Goal: Task Accomplishment & Management: Complete application form

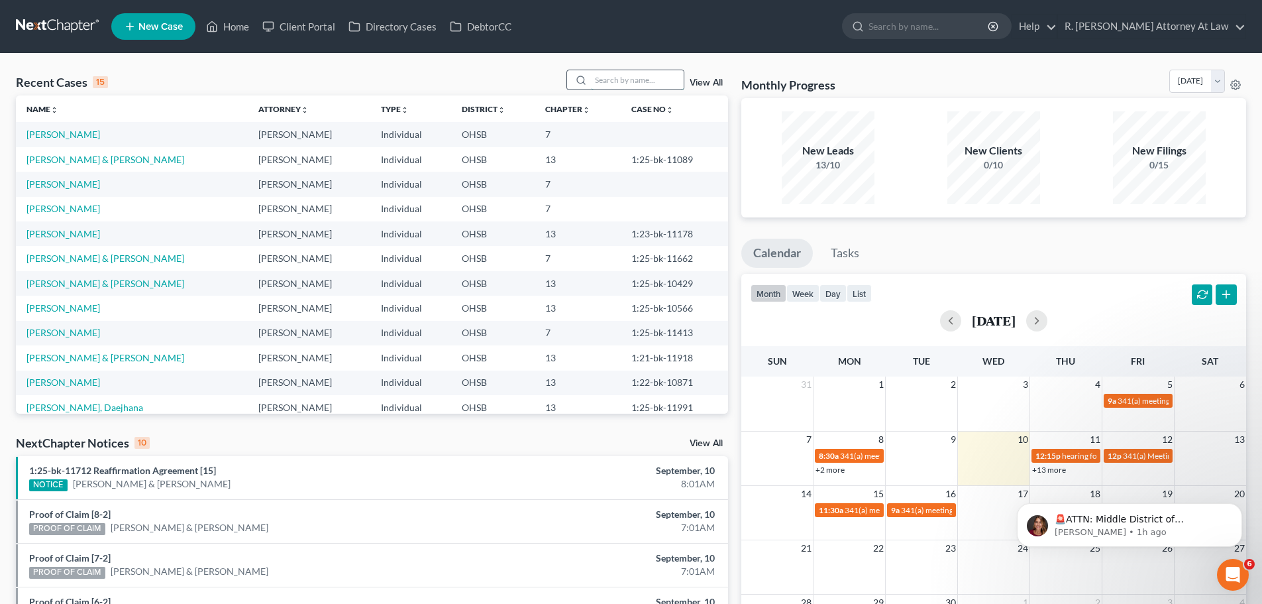
click at [615, 80] on input "search" at bounding box center [637, 79] width 93 height 19
type input "[PERSON_NAME]"
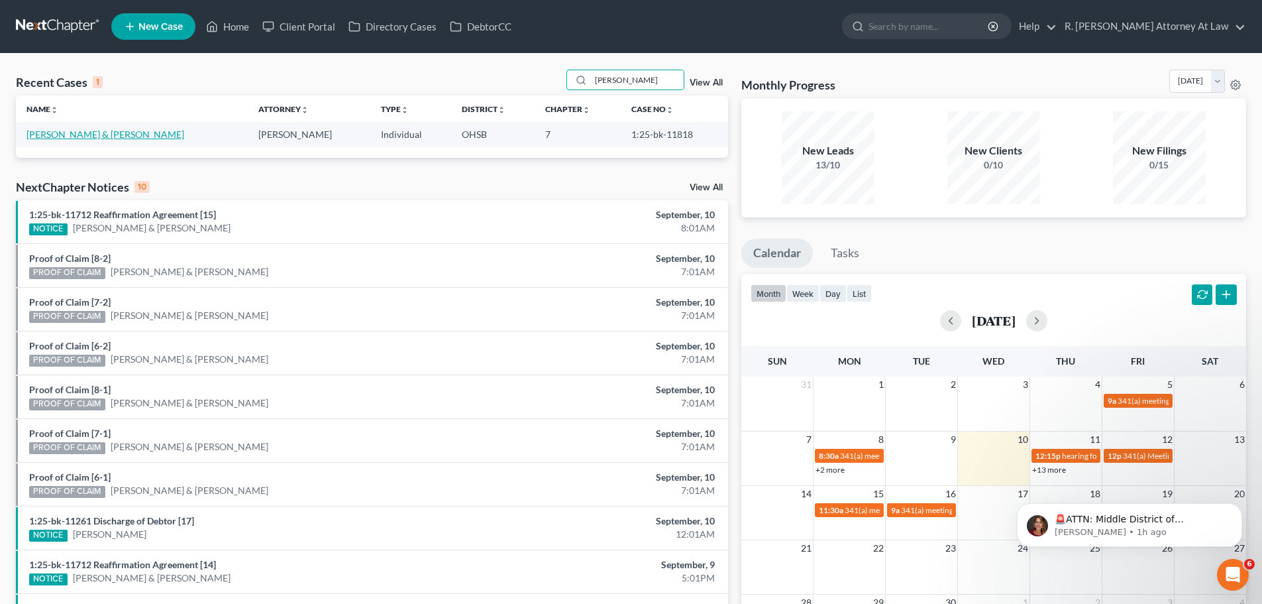
click at [72, 134] on link "[PERSON_NAME] & [PERSON_NAME]" at bounding box center [106, 134] width 158 height 11
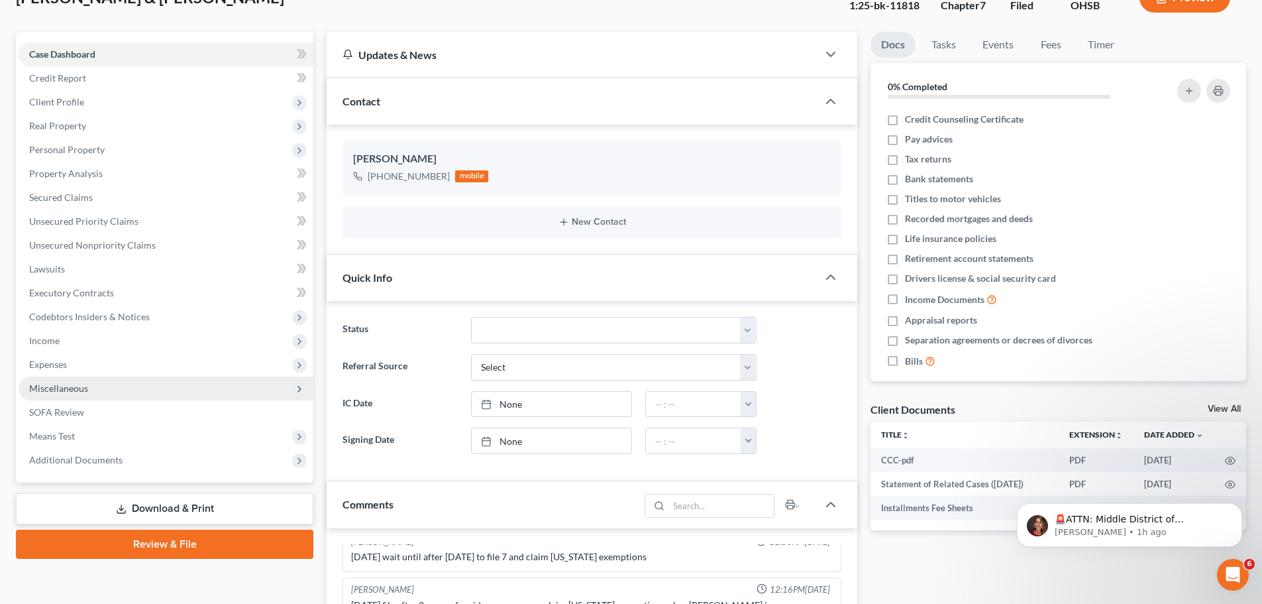
scroll to position [133, 0]
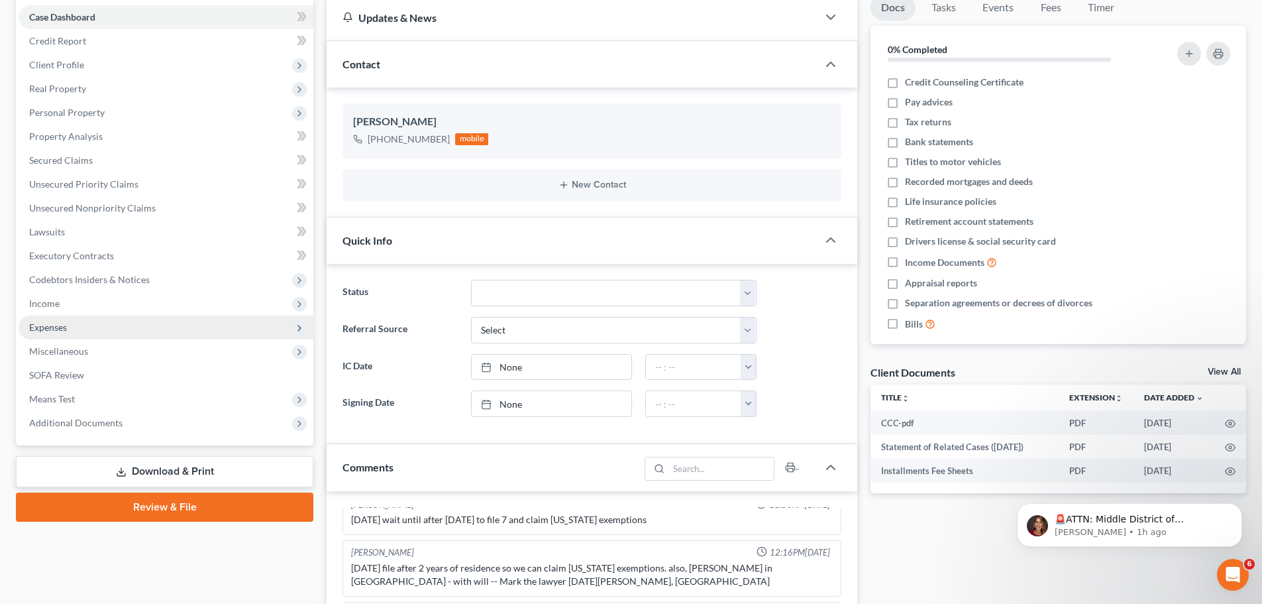
click at [51, 326] on span "Expenses" at bounding box center [48, 326] width 38 height 11
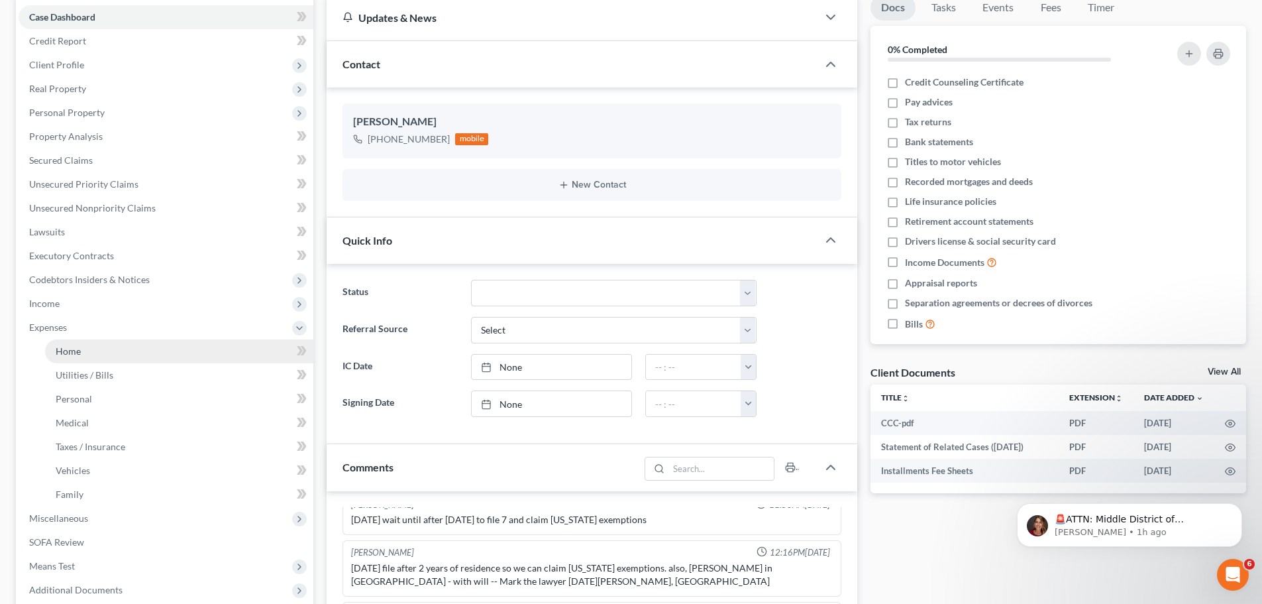
drag, startPoint x: 69, startPoint y: 352, endPoint x: 79, endPoint y: 346, distance: 11.6
click at [70, 352] on span "Home" at bounding box center [68, 350] width 25 height 11
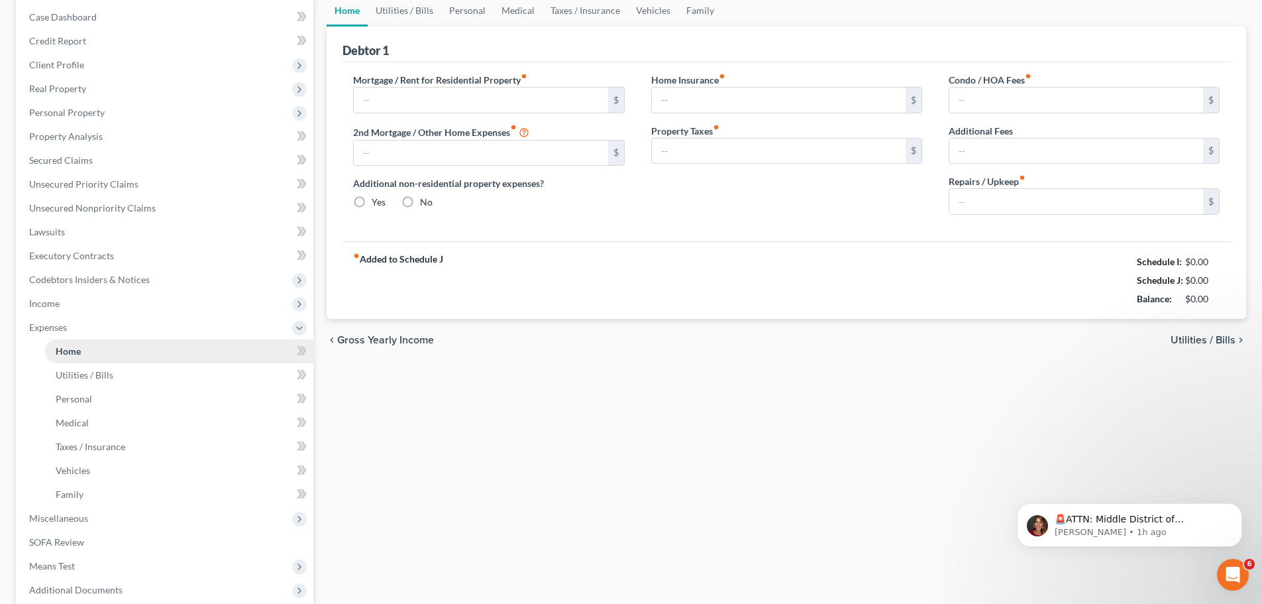
scroll to position [1, 0]
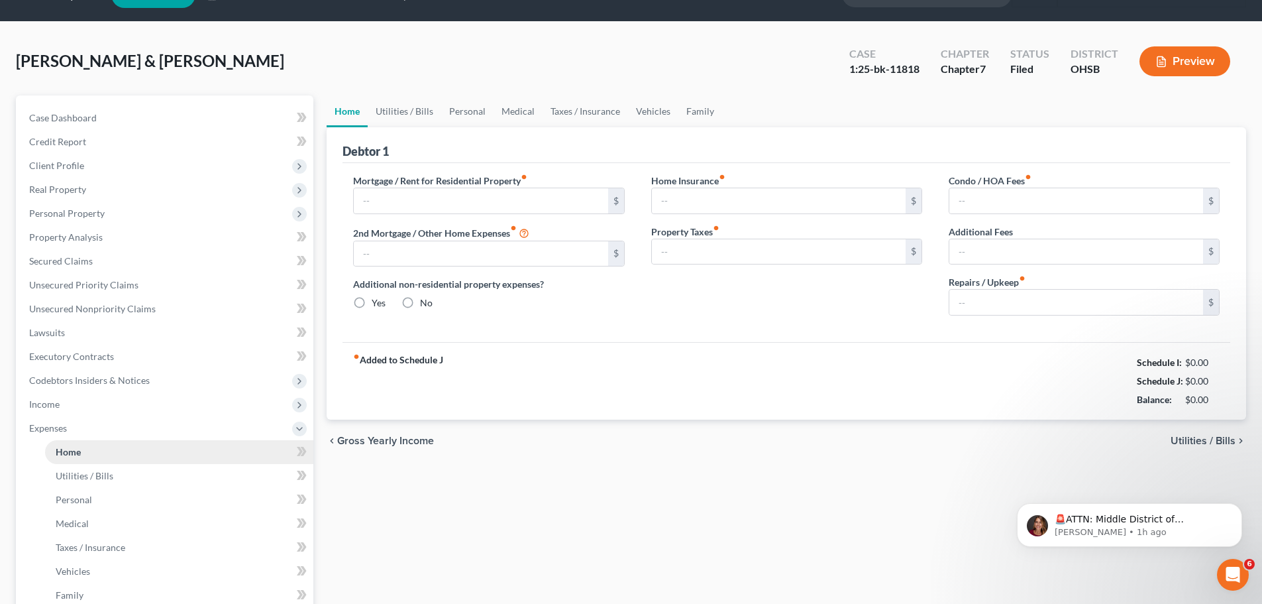
type input "1,664.81"
type input "0.00"
radio input "true"
type input "0.00"
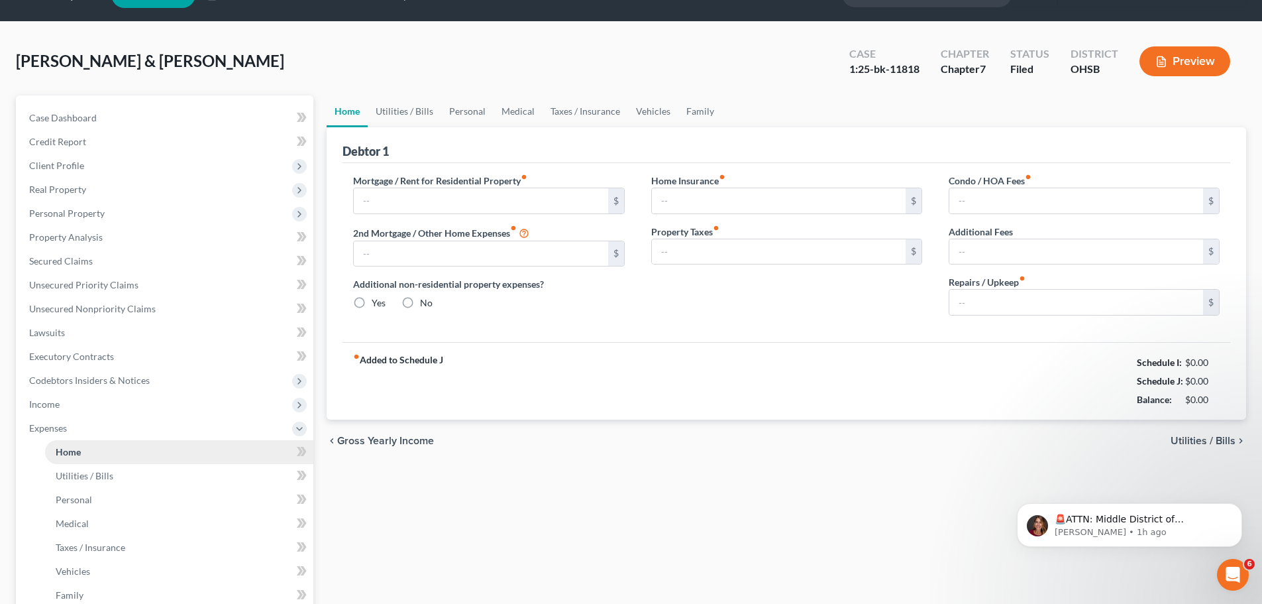
type input "0.00"
type input "100.00"
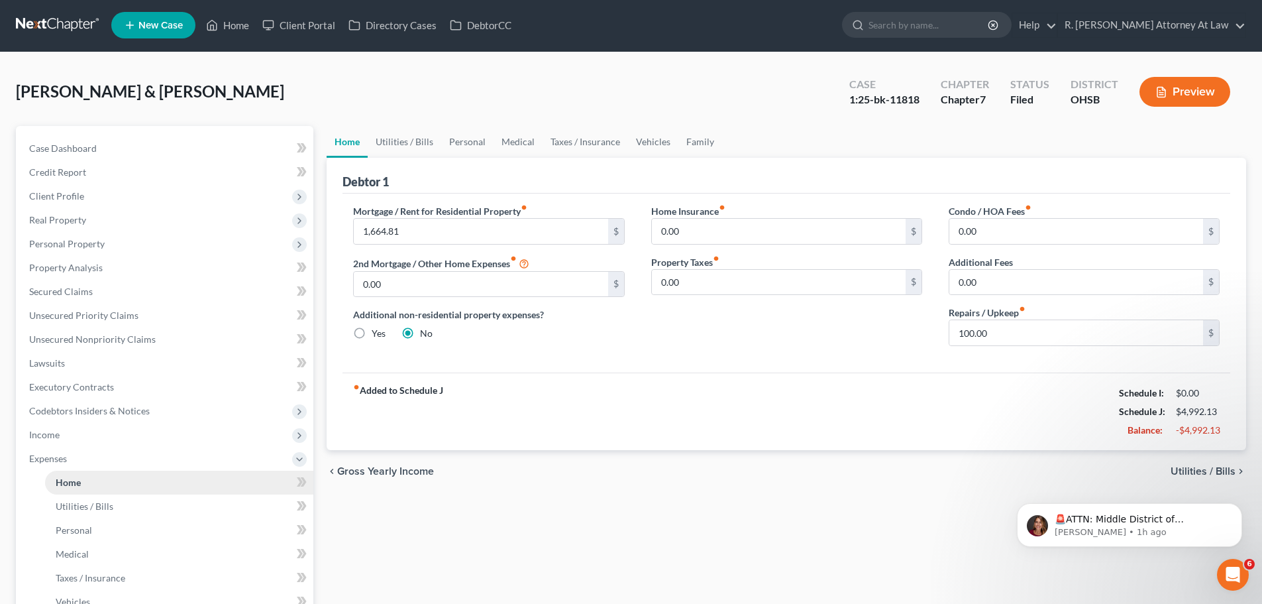
scroll to position [0, 0]
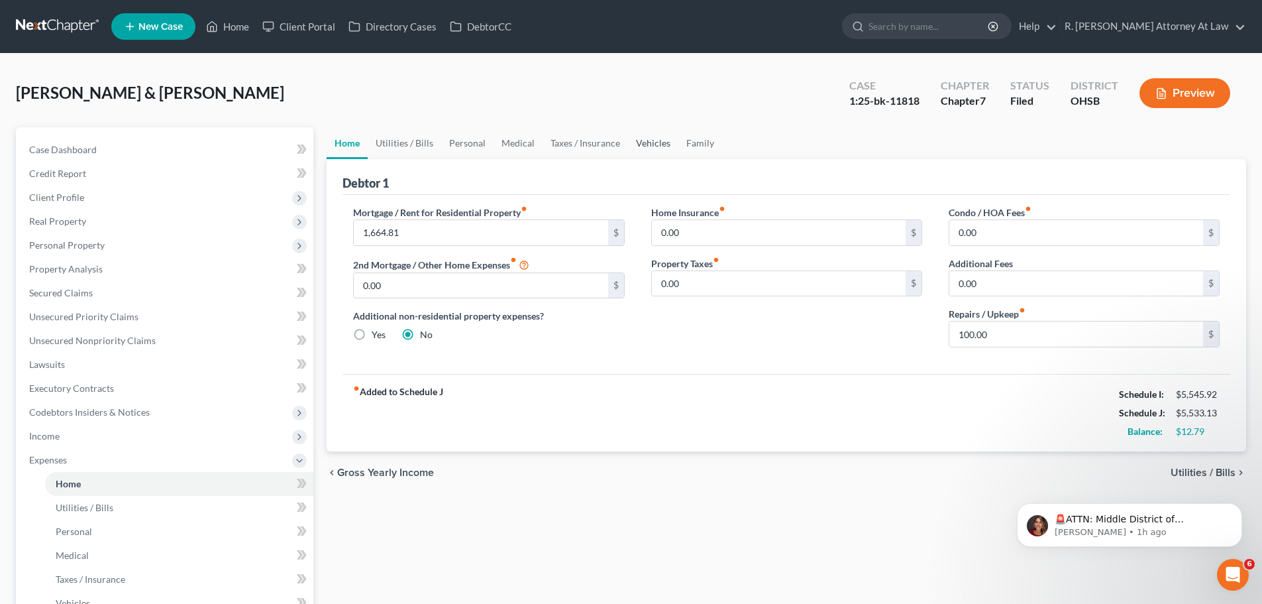
click at [661, 151] on link "Vehicles" at bounding box center [653, 143] width 50 height 32
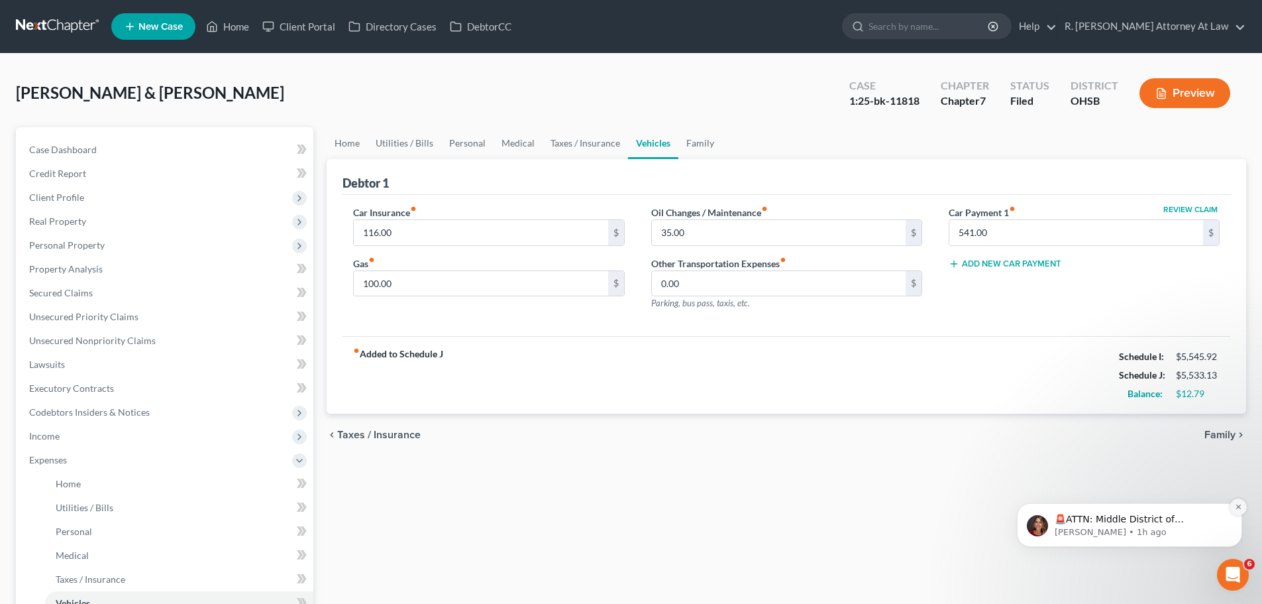
click at [1233, 510] on button "Dismiss notification" at bounding box center [1238, 506] width 17 height 17
